Goal: Find contact information: Find contact information

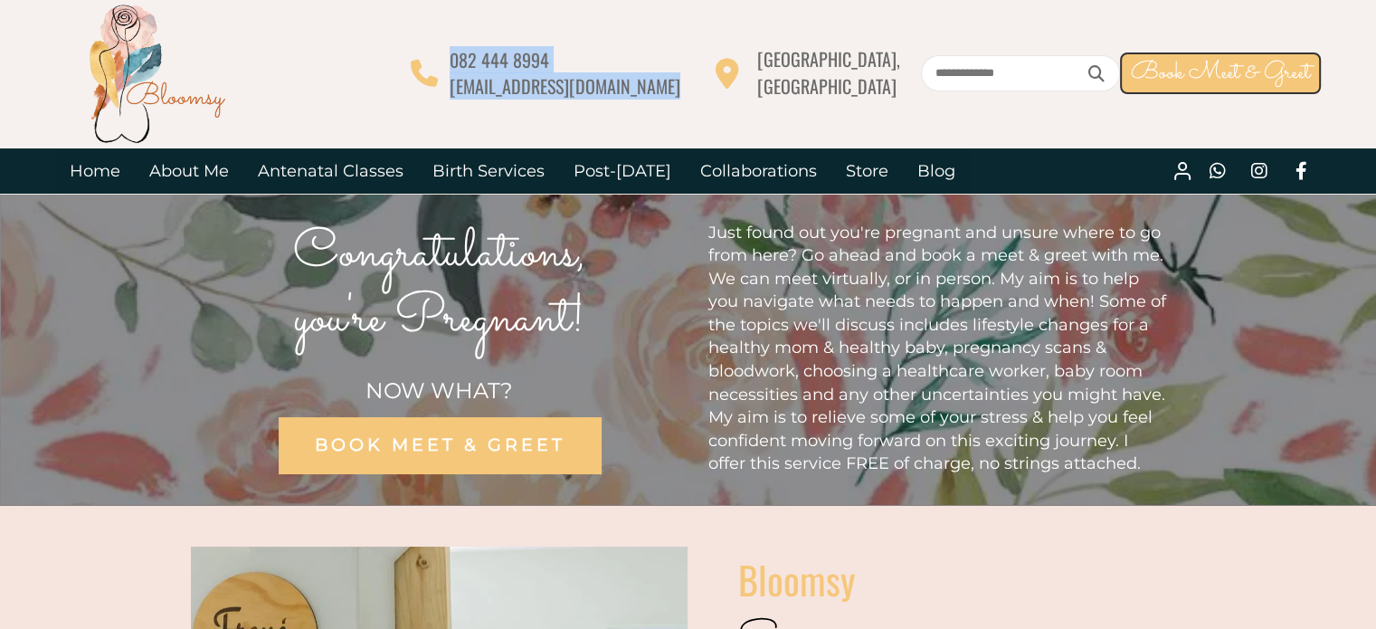
drag, startPoint x: 0, startPoint y: 0, endPoint x: 599, endPoint y: 86, distance: 605.2
click at [599, 86] on div "082 444 8994 [EMAIL_ADDRESS][DOMAIN_NAME] [GEOGRAPHIC_DATA], [GEOGRAPHIC_DATA] …" at bounding box center [866, 72] width 910 height 53
click at [450, 86] on div at bounding box center [444, 72] width 12 height 53
click at [716, 85] on div at bounding box center [698, 72] width 35 height 53
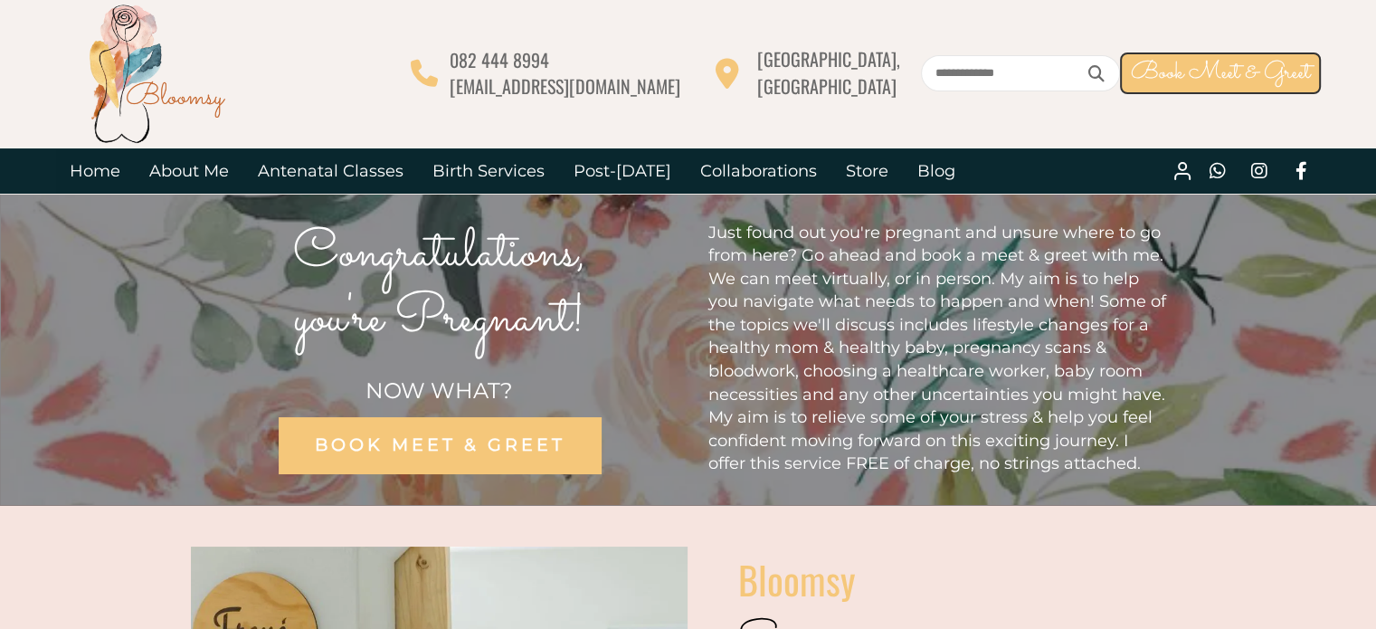
click at [716, 96] on div at bounding box center [698, 72] width 35 height 53
drag, startPoint x: 730, startPoint y: 89, endPoint x: 601, endPoint y: 83, distance: 129.5
click at [601, 83] on div "082 444 8994 [EMAIL_ADDRESS][DOMAIN_NAME] [GEOGRAPHIC_DATA], [GEOGRAPHIC_DATA] …" at bounding box center [866, 72] width 910 height 53
copy div "[EMAIL_ADDRESS][DOMAIN_NAME]"
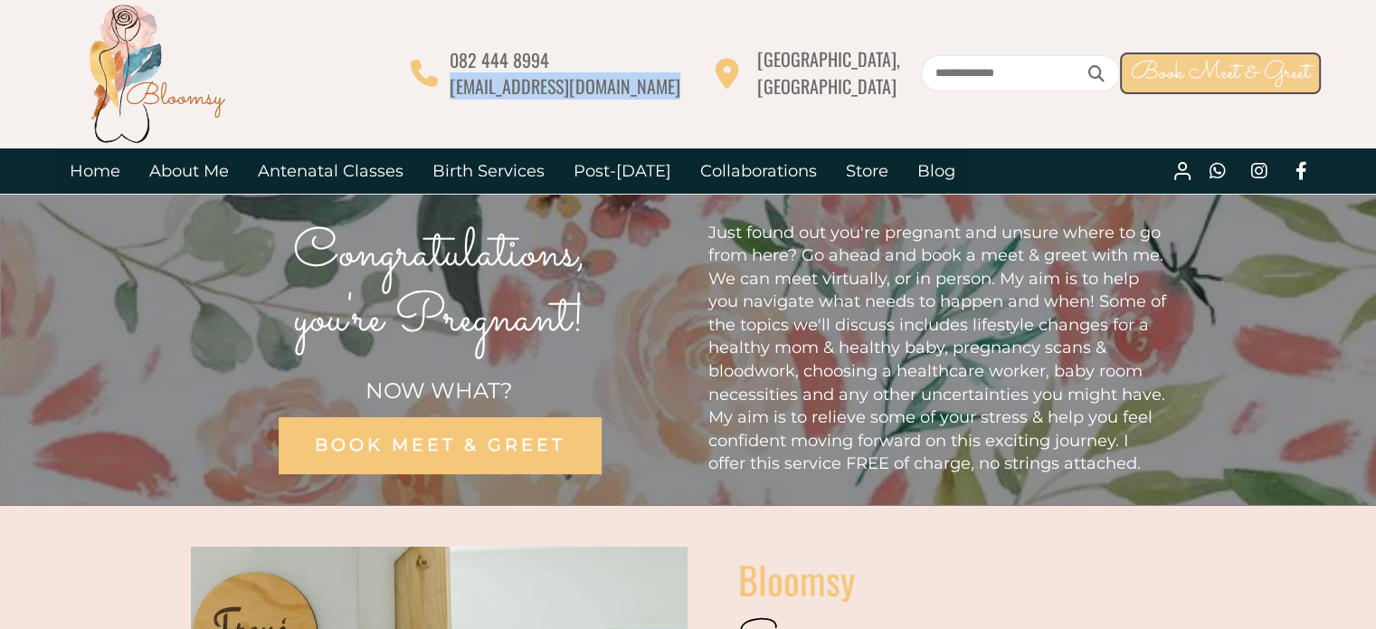
click at [1184, 60] on span "Book Meet & Greet" at bounding box center [1220, 72] width 179 height 35
